Goal: Information Seeking & Learning: Understand process/instructions

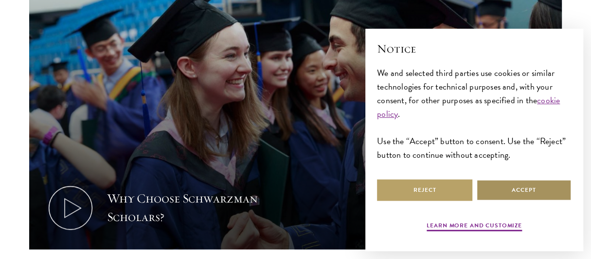
click at [530, 192] on button "Accept" at bounding box center [523, 190] width 95 height 22
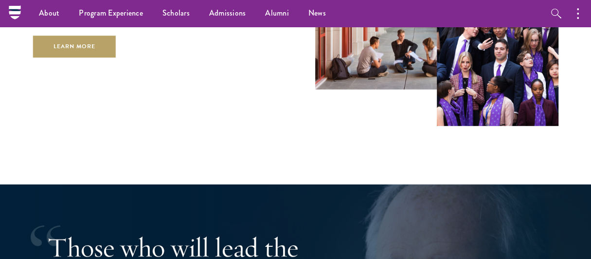
scroll to position [1552, 0]
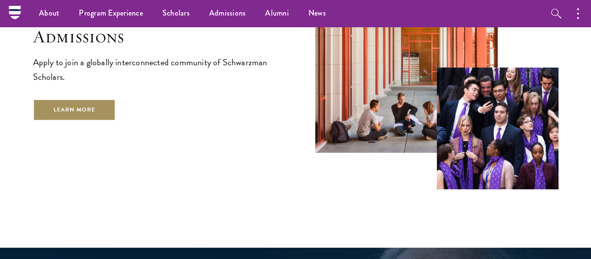
click at [71, 99] on link "Learn More" at bounding box center [74, 110] width 83 height 22
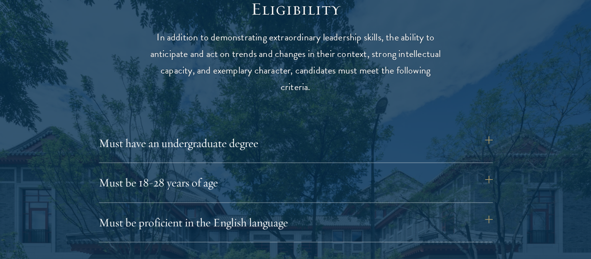
scroll to position [1314, 0]
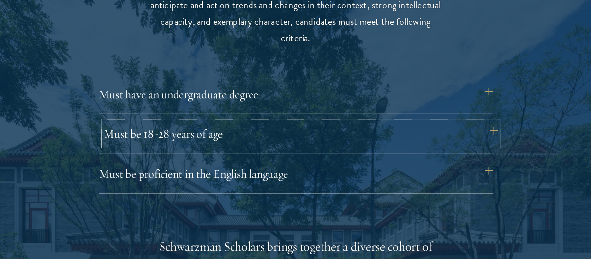
click at [459, 137] on button "Must be 18-28 years of age" at bounding box center [301, 133] width 394 height 23
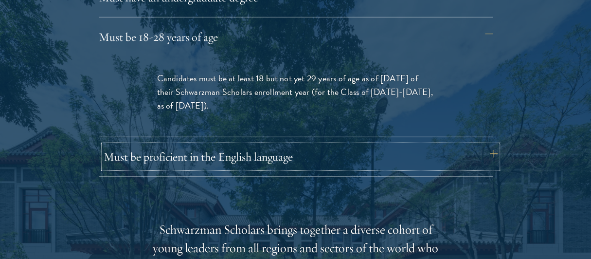
click at [410, 146] on button "Must be proficient in the English language" at bounding box center [301, 156] width 394 height 23
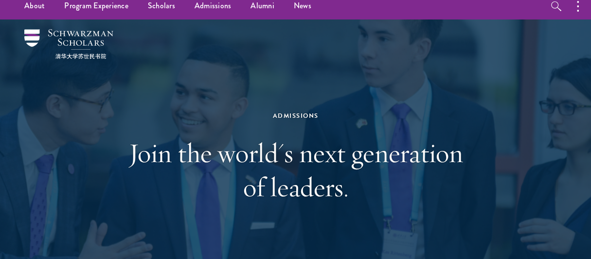
scroll to position [0, 0]
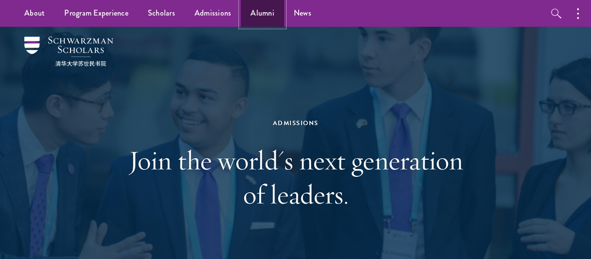
click at [269, 14] on link "Alumni" at bounding box center [262, 13] width 43 height 27
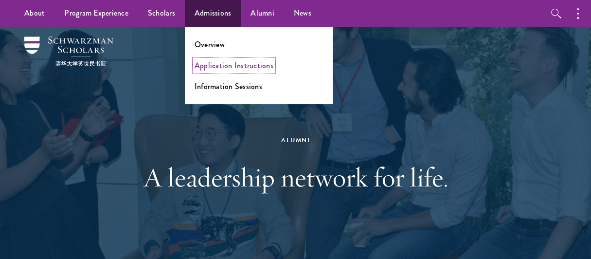
click at [219, 66] on link "Application Instructions" at bounding box center [234, 65] width 79 height 11
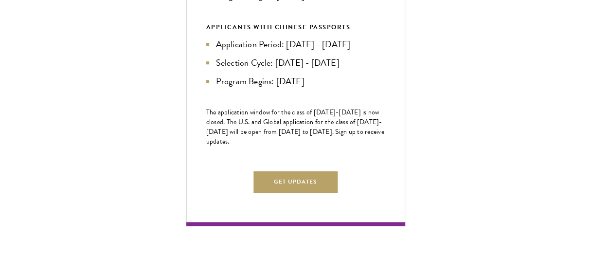
scroll to position [632, 0]
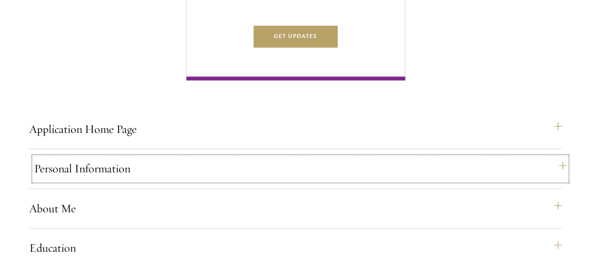
click at [204, 180] on button "Personal Information" at bounding box center [300, 168] width 533 height 23
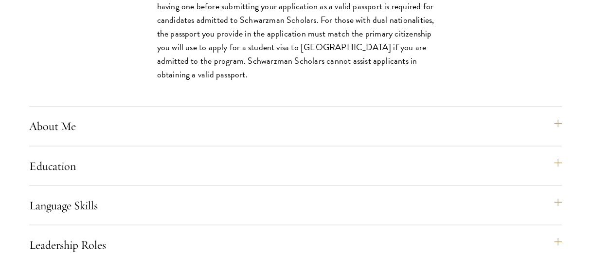
scroll to position [925, 0]
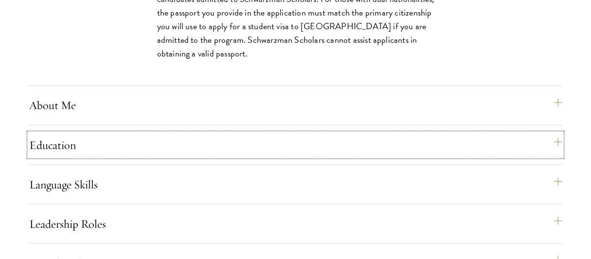
click at [110, 156] on button "Education" at bounding box center [295, 144] width 533 height 23
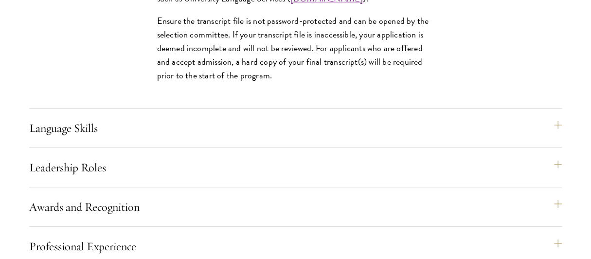
scroll to position [1655, 0]
click at [113, 147] on div "Language Skills List up to three additional languages and indicate your level o…" at bounding box center [295, 132] width 533 height 32
click at [116, 139] on button "Language Skills" at bounding box center [300, 127] width 533 height 23
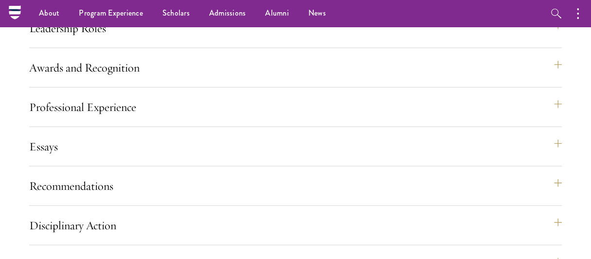
scroll to position [1314, 0]
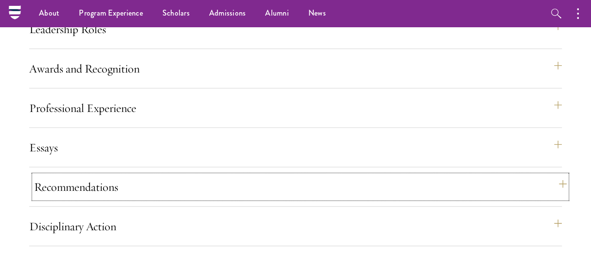
click at [113, 195] on button "Recommendations" at bounding box center [300, 186] width 533 height 23
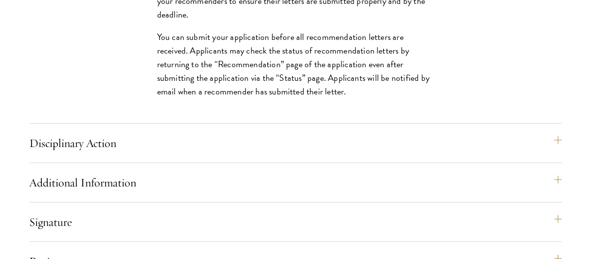
scroll to position [1706, 0]
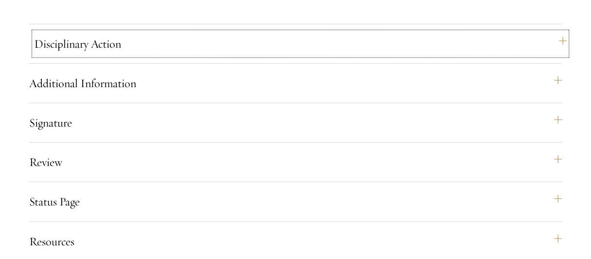
click at [423, 55] on button "Disciplinary Action" at bounding box center [300, 43] width 533 height 23
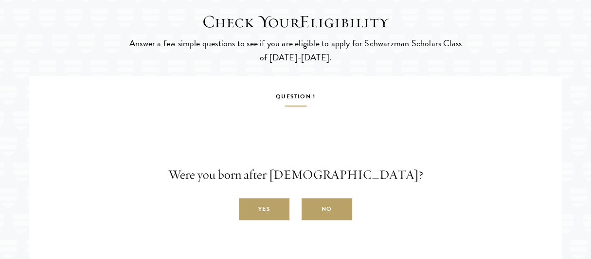
scroll to position [1511, 0]
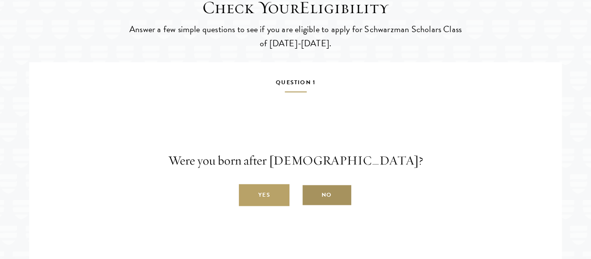
click at [333, 206] on label "No" at bounding box center [327, 195] width 51 height 22
click at [310, 194] on input "No" at bounding box center [306, 189] width 9 height 9
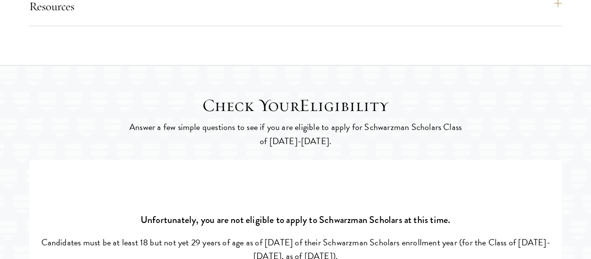
scroll to position [1608, 0]
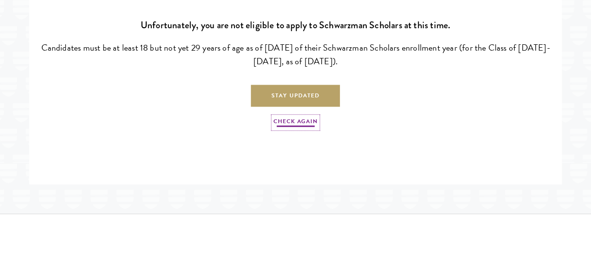
click at [308, 128] on link "Check Again" at bounding box center [295, 123] width 44 height 12
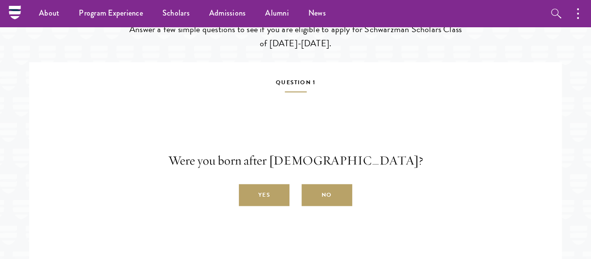
scroll to position [1462, 0]
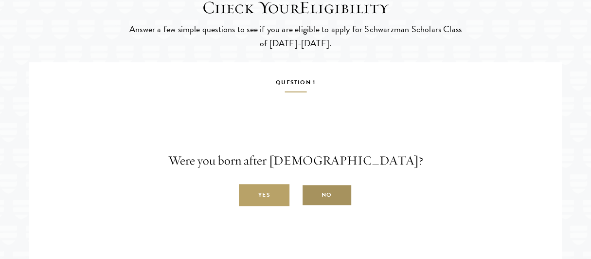
click at [332, 200] on label "No" at bounding box center [327, 195] width 51 height 22
click at [310, 194] on input "No" at bounding box center [306, 189] width 9 height 9
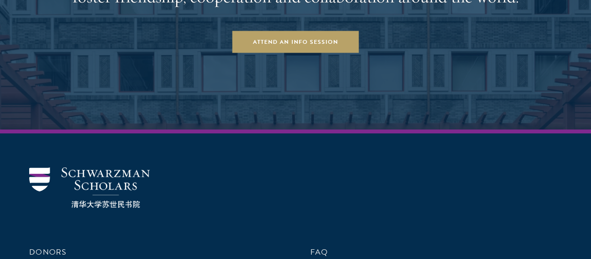
scroll to position [2287, 0]
